Goal: Transaction & Acquisition: Purchase product/service

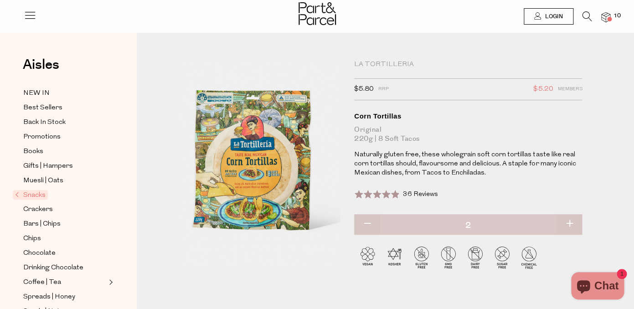
click at [587, 14] on icon at bounding box center [587, 16] width 10 height 10
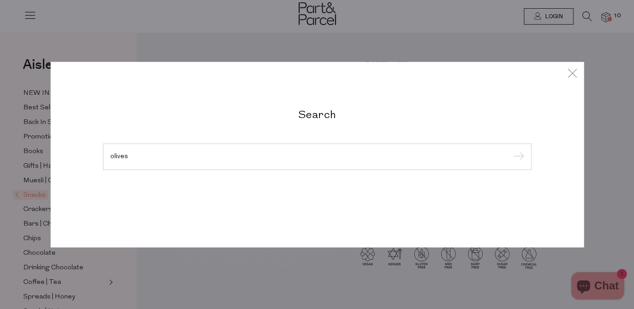
type input "olives"
click at [510, 150] on input "submit" at bounding box center [517, 157] width 14 height 14
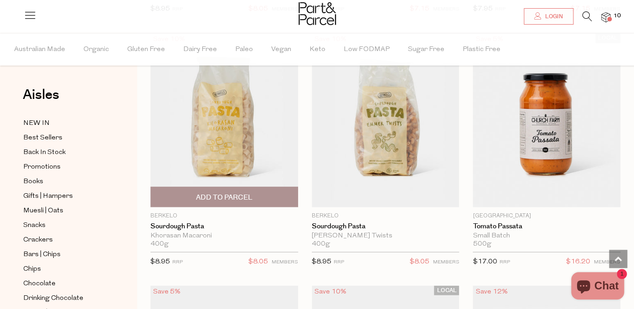
scroll to position [1854, 0]
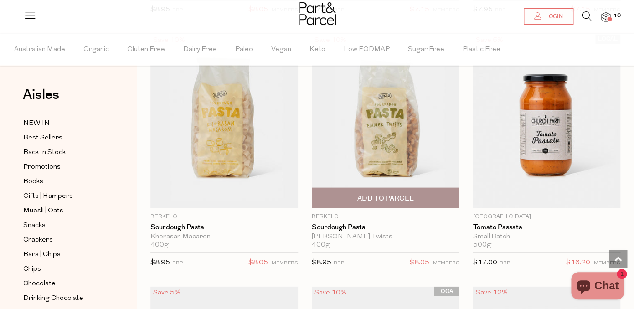
click at [349, 198] on span "Add To Parcel" at bounding box center [385, 198] width 142 height 20
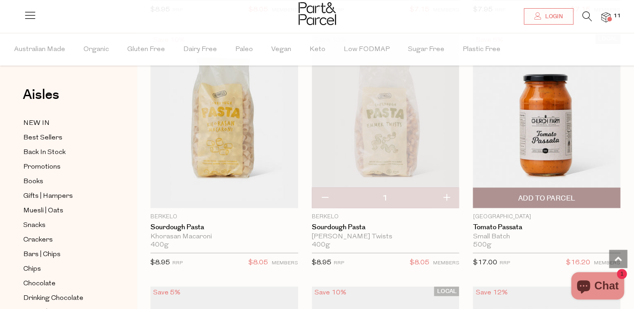
click at [523, 195] on span "Add To Parcel" at bounding box center [546, 198] width 56 height 10
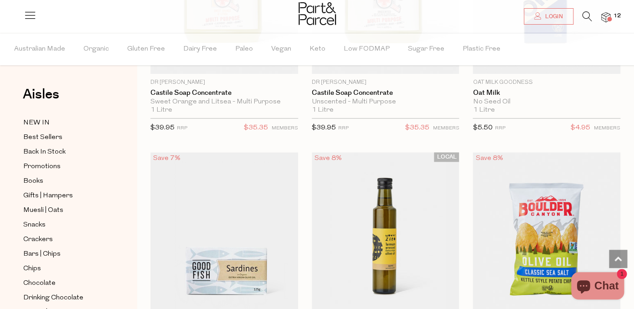
scroll to position [2787, 0]
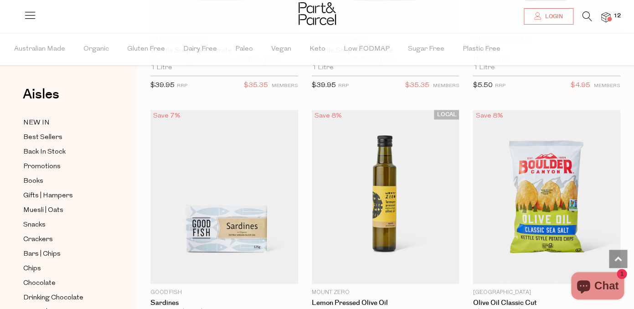
click at [607, 18] on span at bounding box center [609, 19] width 5 height 5
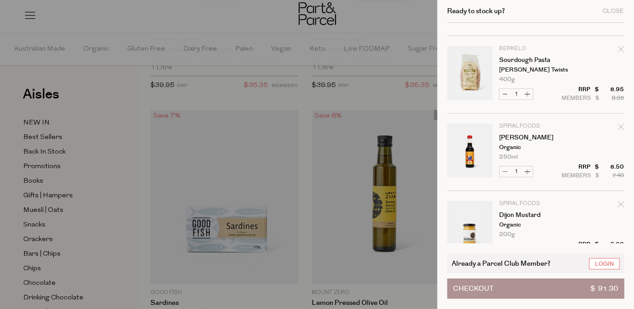
scroll to position [88, 0]
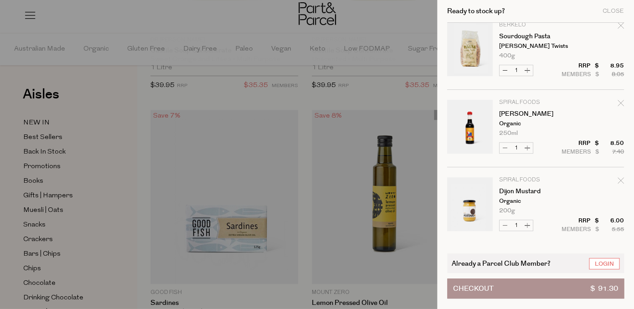
click at [504, 149] on button "Decrease Tamari" at bounding box center [504, 148] width 11 height 10
type input "0"
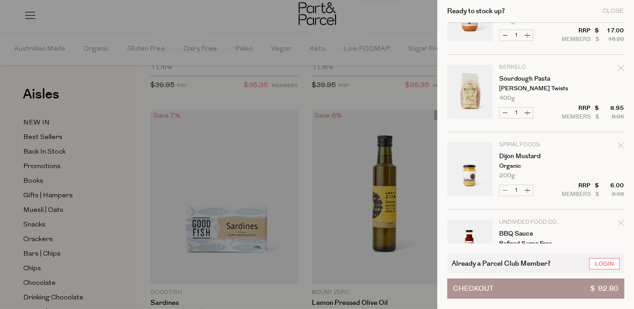
scroll to position [46, 0]
click at [507, 158] on link "Dijon Mustard" at bounding box center [534, 156] width 71 height 6
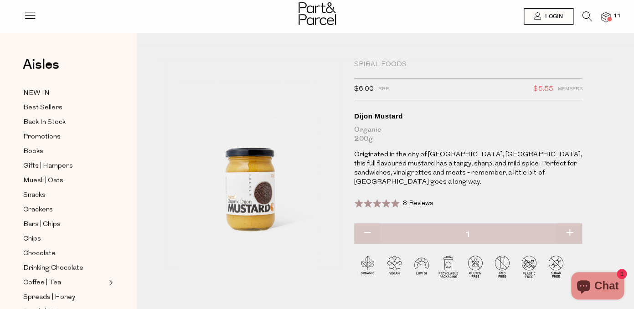
click at [604, 21] on img at bounding box center [605, 17] width 9 height 10
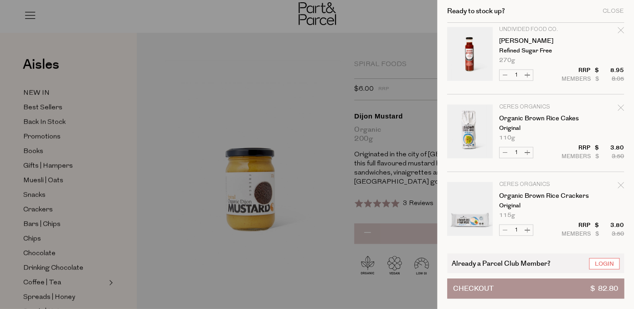
scroll to position [317, 0]
click at [506, 153] on button "Decrease Organic Brown Rice Cakes" at bounding box center [504, 151] width 11 height 10
type input "0"
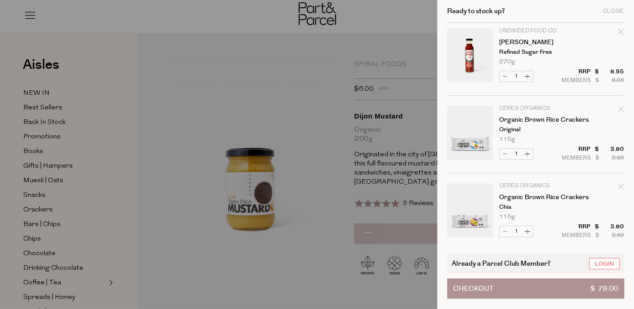
scroll to position [315, 0]
click at [503, 156] on button "Decrease Organic Brown Rice Crackers" at bounding box center [504, 153] width 11 height 10
type input "0"
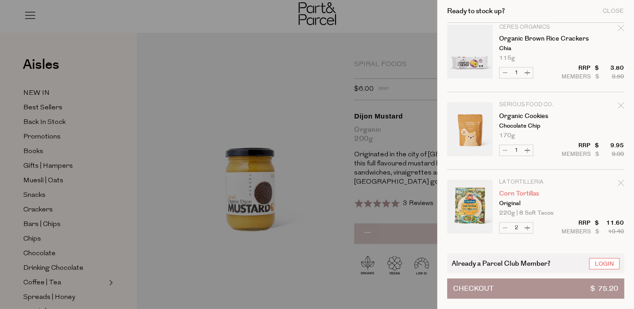
scroll to position [393, 0]
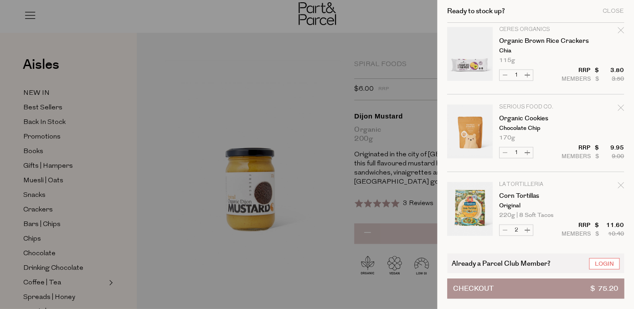
click at [505, 74] on button "Decrease Organic Brown Rice Crackers" at bounding box center [504, 75] width 11 height 10
type input "0"
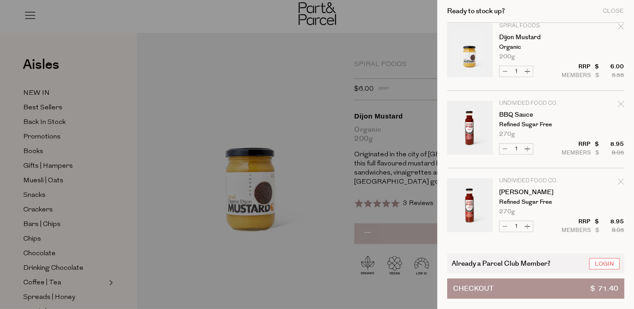
scroll to position [401, 0]
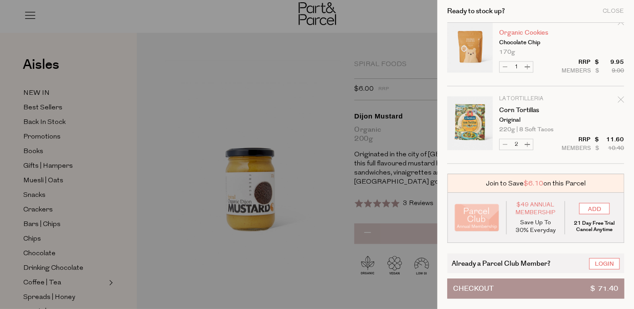
click at [509, 36] on link "Organic Cookies" at bounding box center [534, 33] width 71 height 6
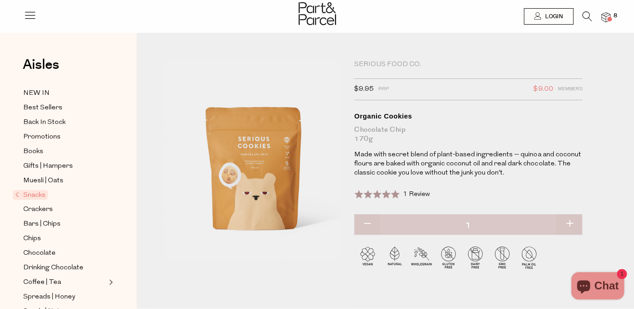
click at [605, 16] on img at bounding box center [605, 17] width 9 height 10
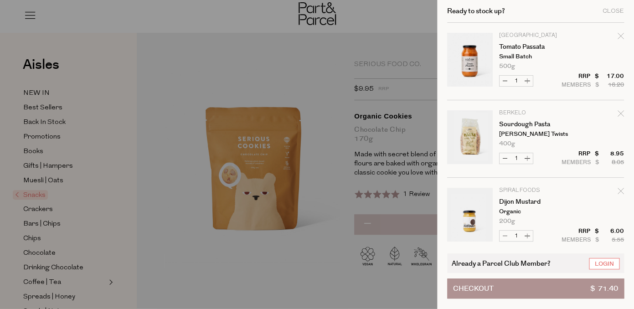
click at [300, 52] on div at bounding box center [317, 154] width 634 height 309
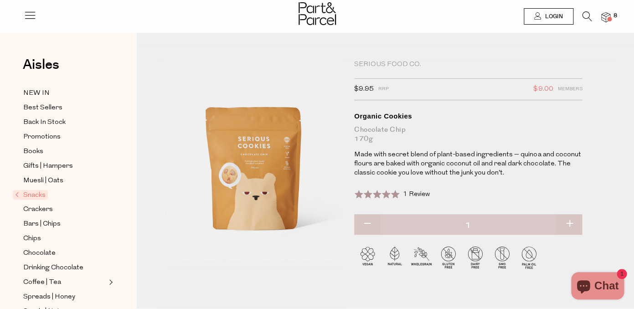
click at [587, 16] on icon at bounding box center [587, 16] width 10 height 10
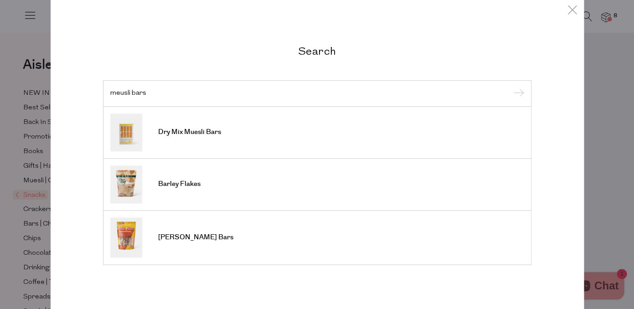
type input "meusli bars"
click at [510, 87] on input "submit" at bounding box center [517, 94] width 14 height 14
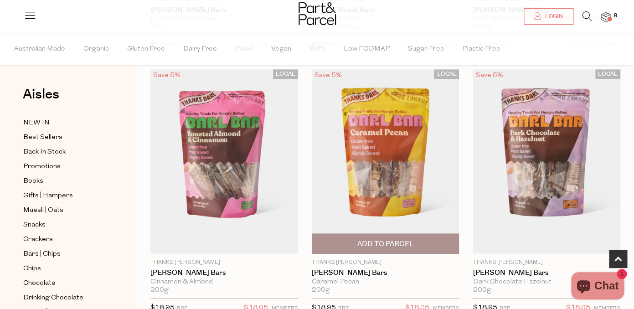
scroll to position [287, 0]
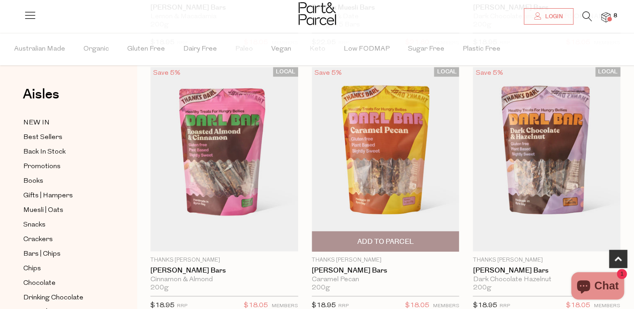
click at [386, 242] on span "Add To Parcel" at bounding box center [385, 242] width 56 height 10
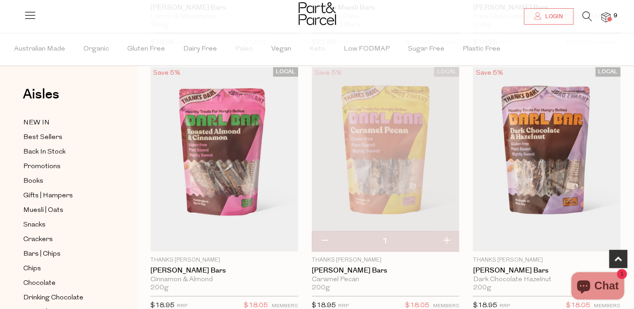
click at [586, 15] on icon at bounding box center [587, 16] width 10 height 10
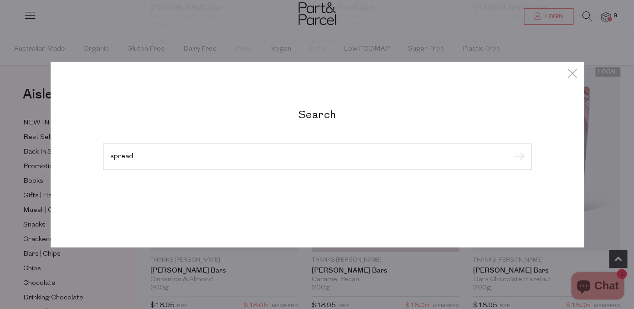
type input "spread"
click at [510, 150] on input "submit" at bounding box center [517, 157] width 14 height 14
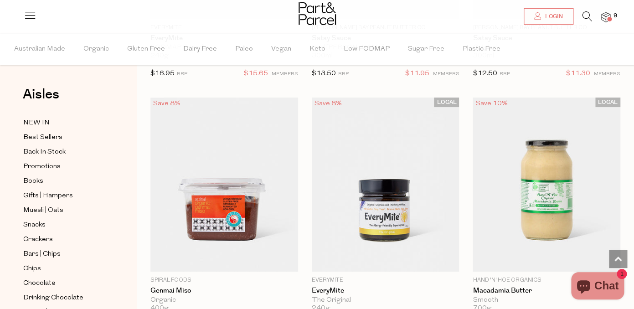
scroll to position [3809, 0]
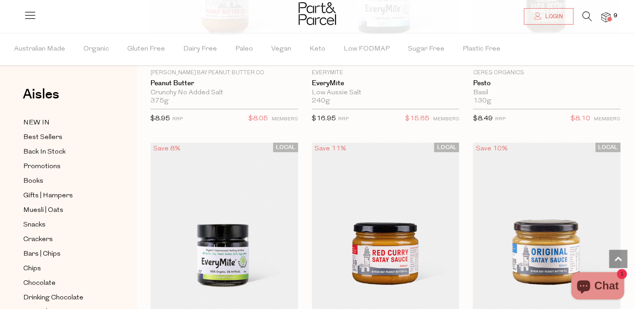
scroll to position [3514, 0]
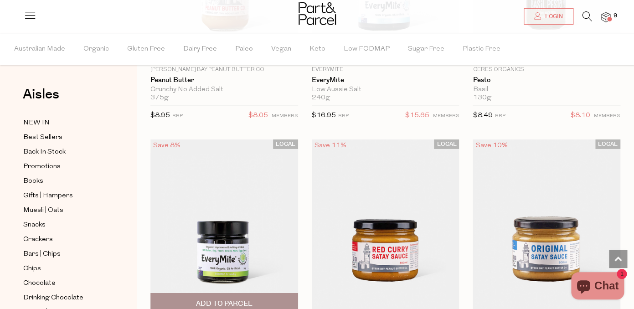
click at [217, 250] on img at bounding box center [224, 226] width 148 height 174
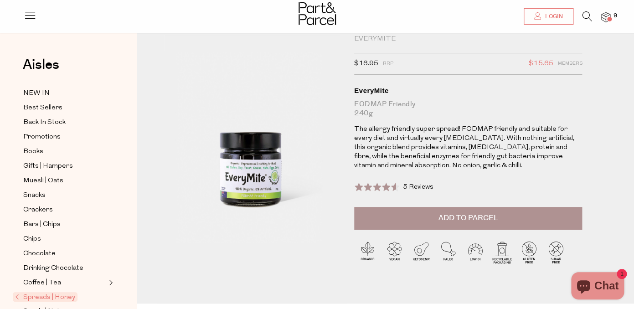
scroll to position [6, 0]
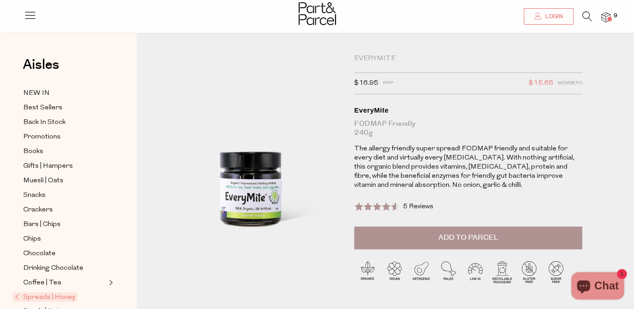
click at [609, 17] on img at bounding box center [605, 17] width 9 height 10
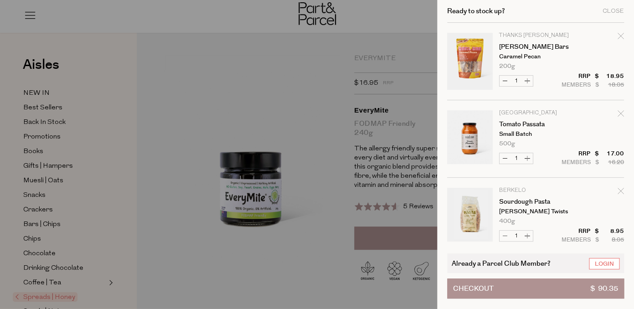
click at [477, 133] on link "Your cart" at bounding box center [470, 138] width 46 height 57
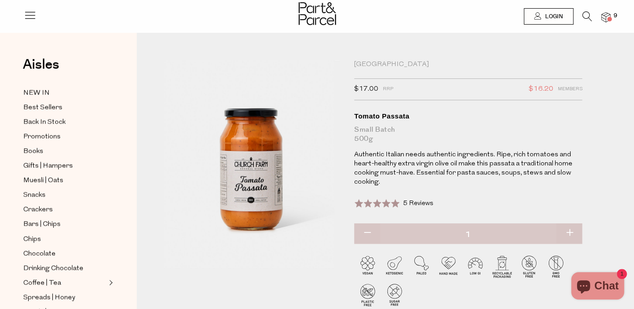
click at [607, 18] on span at bounding box center [609, 19] width 5 height 5
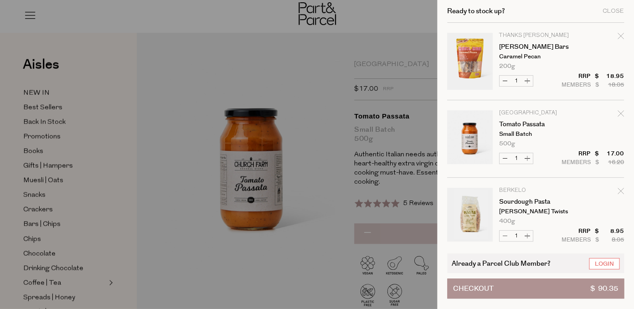
click at [504, 161] on button "Decrease Tomato Passata" at bounding box center [504, 158] width 11 height 10
type input "0"
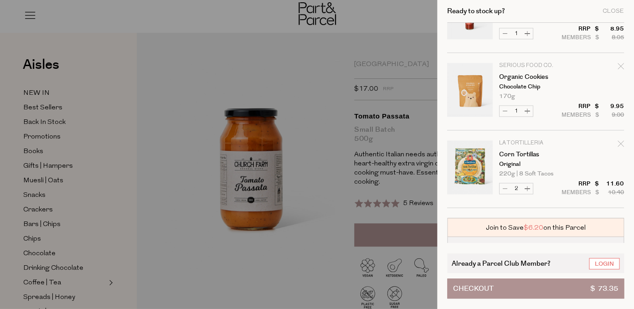
scroll to position [401, 0]
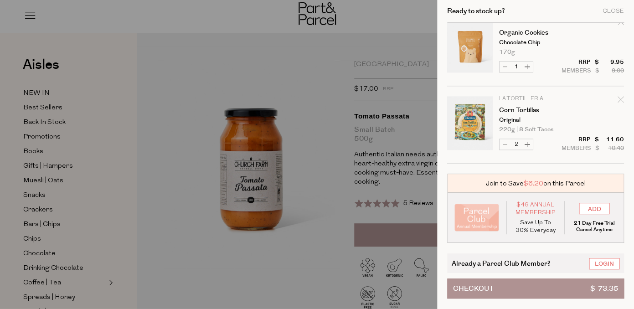
click at [506, 288] on button "Checkout $ 73.35" at bounding box center [535, 288] width 177 height 20
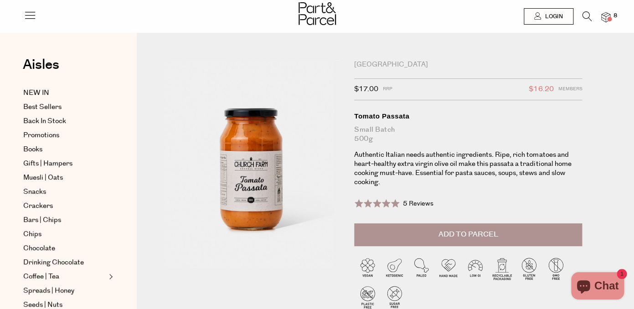
scroll to position [401, 0]
click at [605, 17] on img at bounding box center [605, 17] width 9 height 10
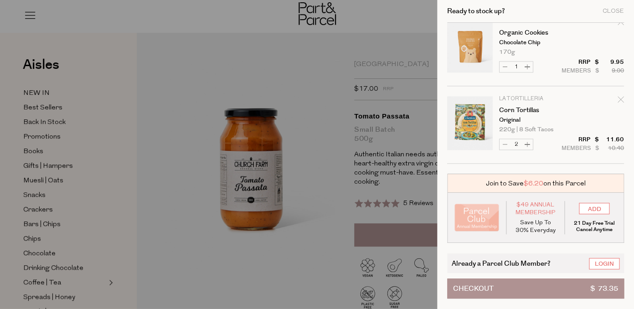
scroll to position [402, 0]
click at [503, 145] on button "Decrease Corn Tortillas" at bounding box center [504, 144] width 11 height 10
type input "1"
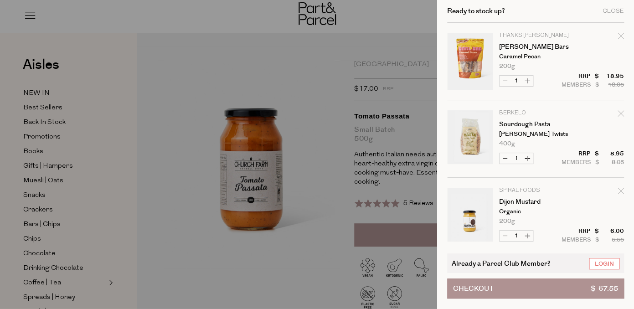
click at [504, 286] on button "Checkout $ 67.55" at bounding box center [535, 288] width 177 height 20
